Goal: Information Seeking & Learning: Learn about a topic

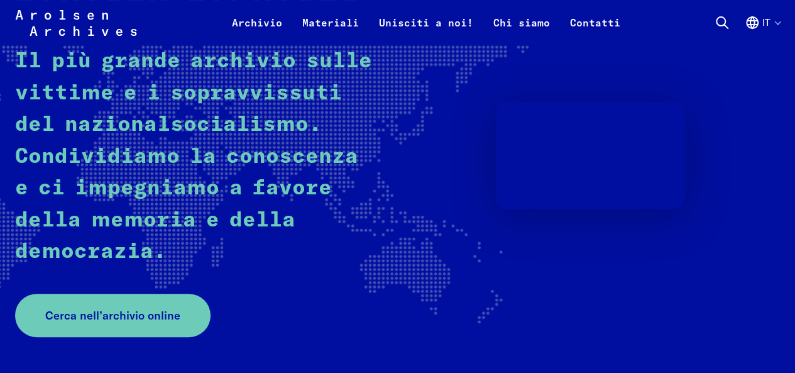
scroll to position [63, 0]
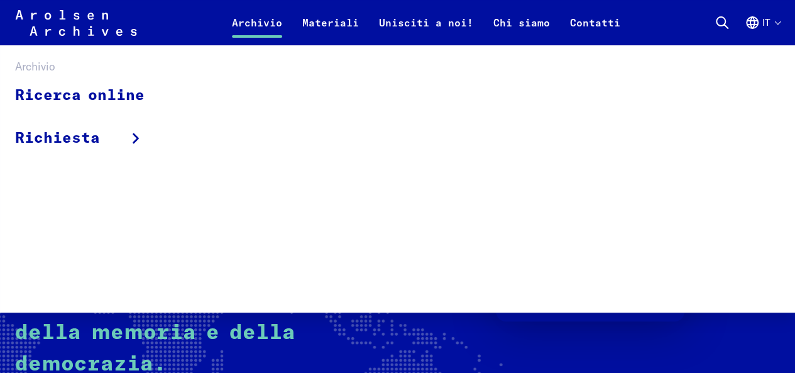
click at [263, 22] on link "Archivio" at bounding box center [257, 30] width 70 height 30
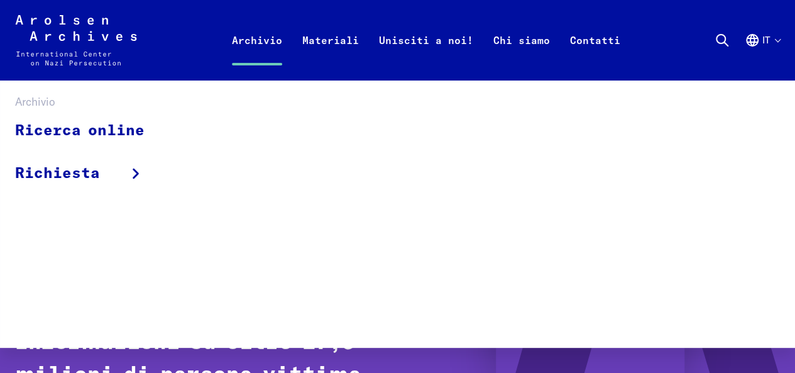
click at [264, 36] on link "Archivio" at bounding box center [257, 55] width 70 height 50
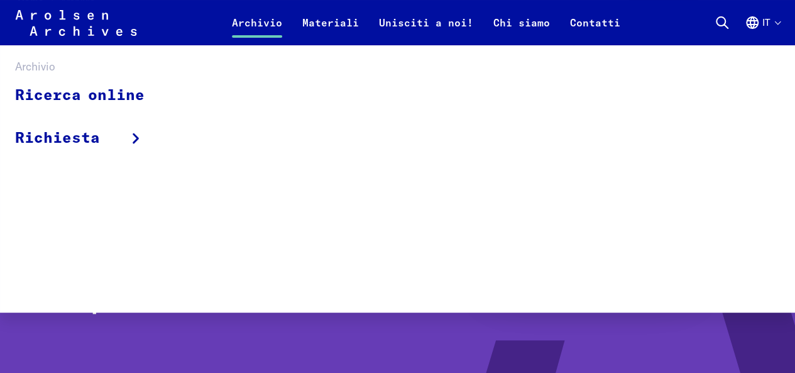
scroll to position [126, 0]
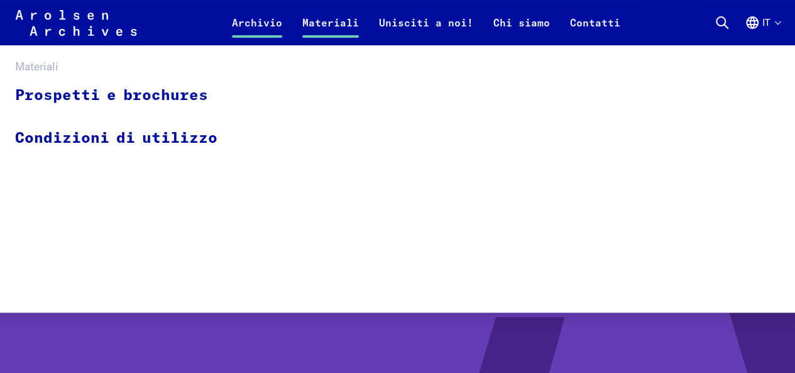
click at [342, 22] on link "Materiali" at bounding box center [330, 30] width 77 height 30
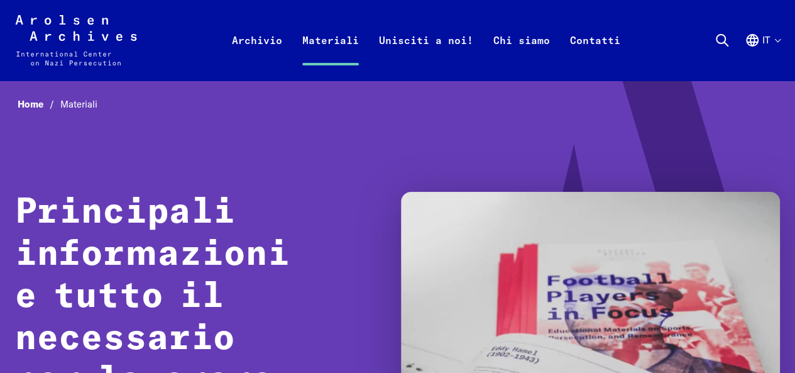
click at [50, 21] on icon at bounding box center [76, 40] width 121 height 50
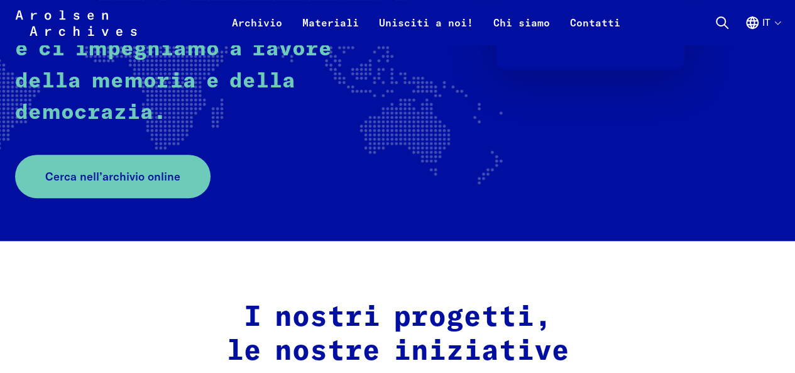
scroll to position [63, 0]
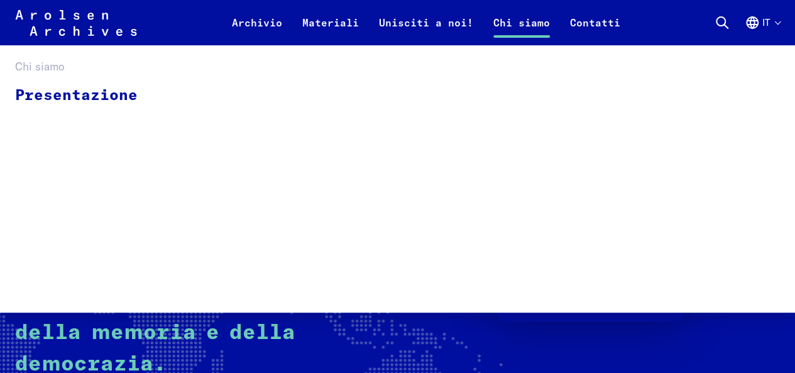
click at [521, 21] on link "Chi siamo" at bounding box center [522, 30] width 77 height 30
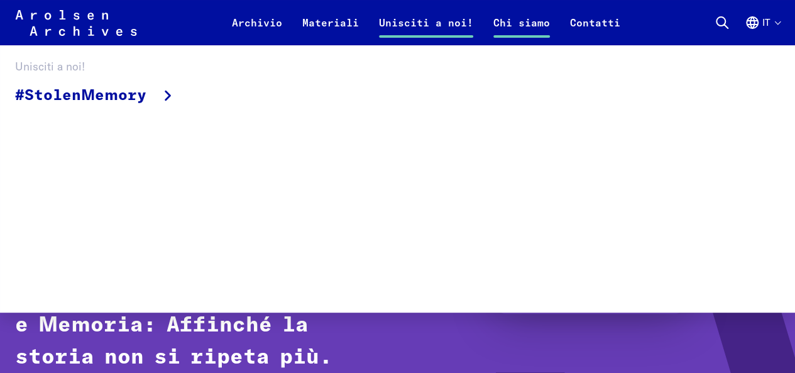
scroll to position [189, 0]
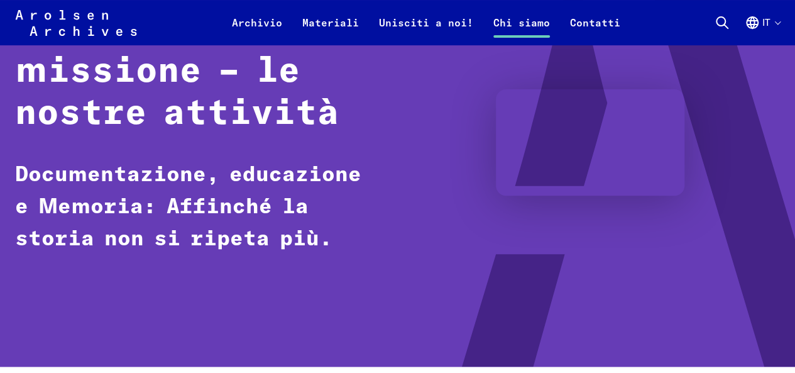
click at [293, 333] on div "Home Chi siamo La nostra missione – le nostre attività Documentazione, educazio…" at bounding box center [397, 128] width 765 height 445
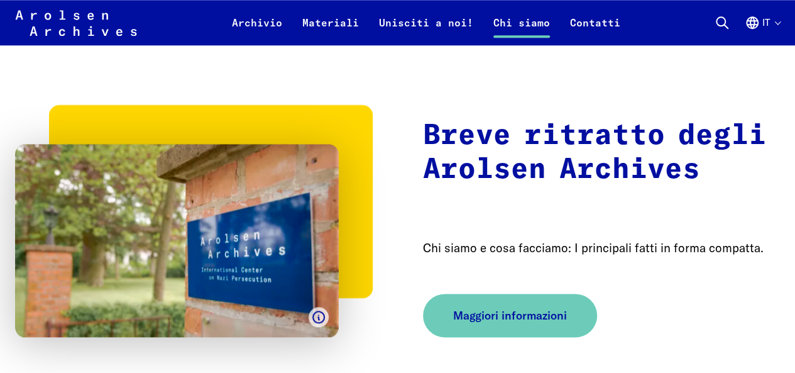
scroll to position [692, 0]
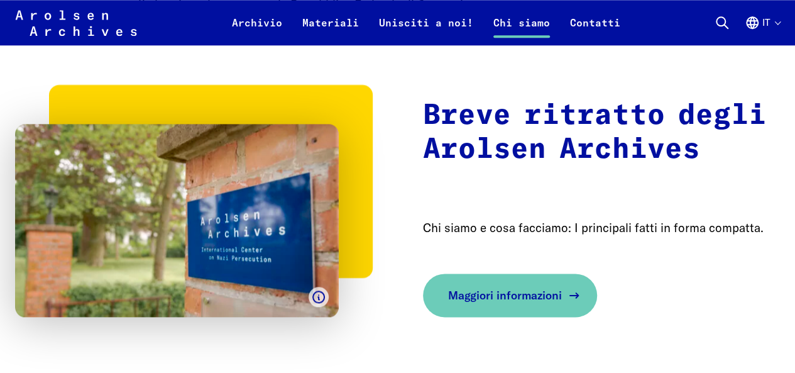
click at [528, 290] on span "Maggiori informazioni" at bounding box center [505, 295] width 114 height 17
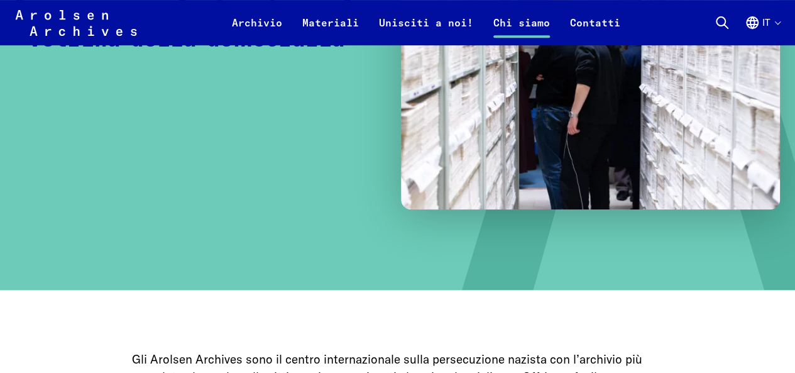
scroll to position [377, 0]
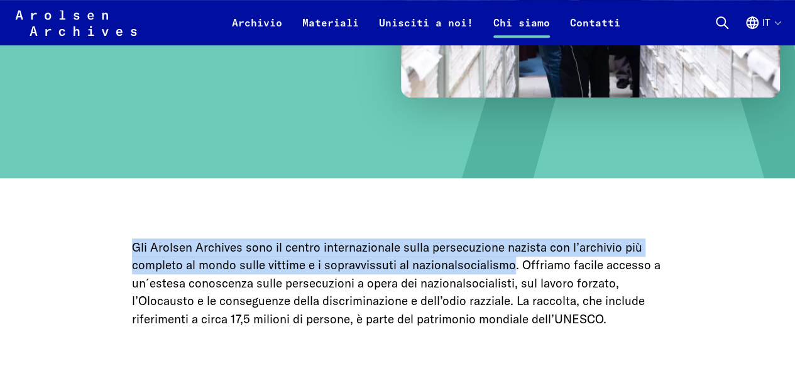
drag, startPoint x: 133, startPoint y: 247, endPoint x: 514, endPoint y: 262, distance: 381.3
click at [514, 262] on p "Gli Arolsen Archives sono il centro internazionale sulla persecuzione nazista c…" at bounding box center [398, 283] width 532 height 90
copy p "Gli Arolsen Archives sono il centro internazionale sulla persecuzione nazista c…"
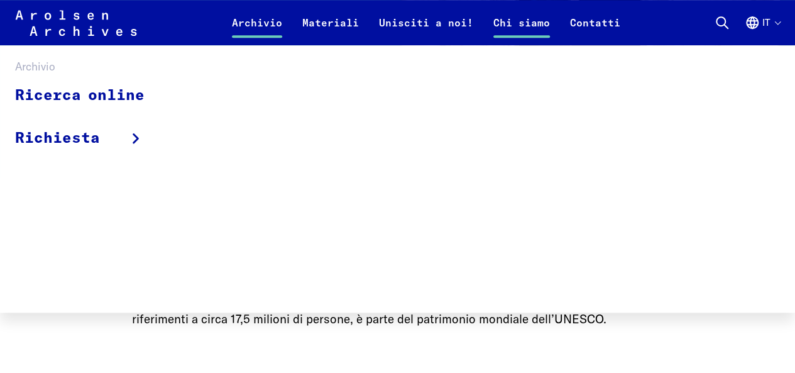
click at [254, 21] on link "Archivio" at bounding box center [257, 30] width 70 height 30
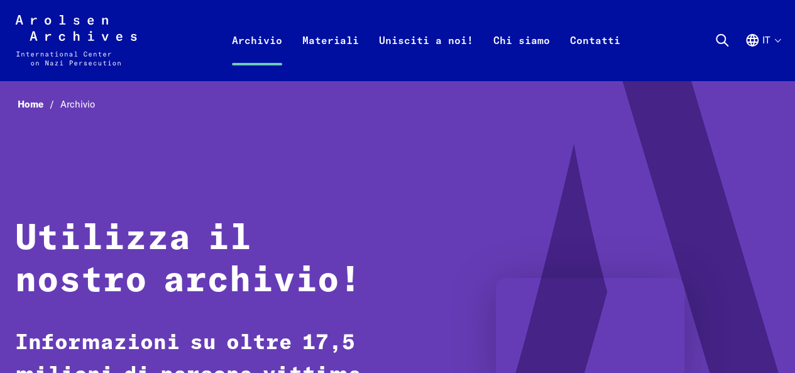
click at [62, 36] on icon "Arolsen Archives - Centro internazionale sulle persecuzioni naziste | Torna all…" at bounding box center [76, 40] width 122 height 50
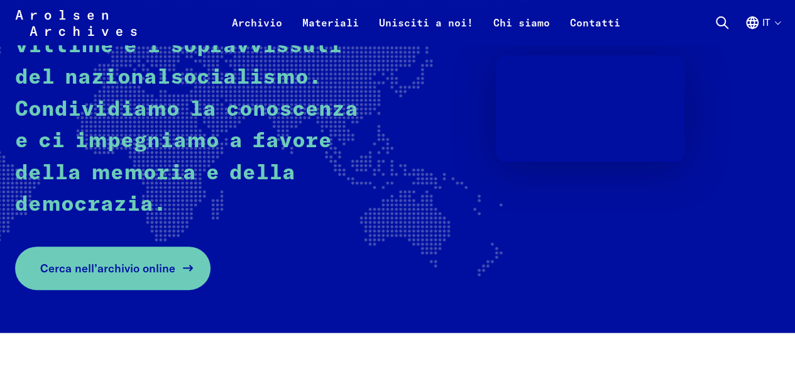
scroll to position [252, 0]
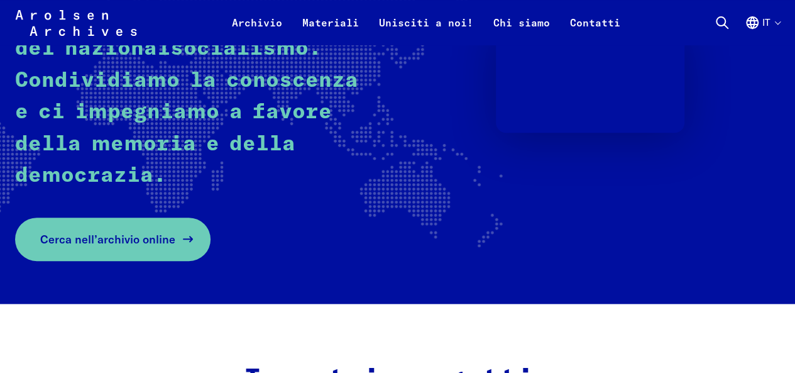
click at [111, 236] on span "Cerca nell’archivio online" at bounding box center [107, 239] width 135 height 17
